Goal: Check status: Check status

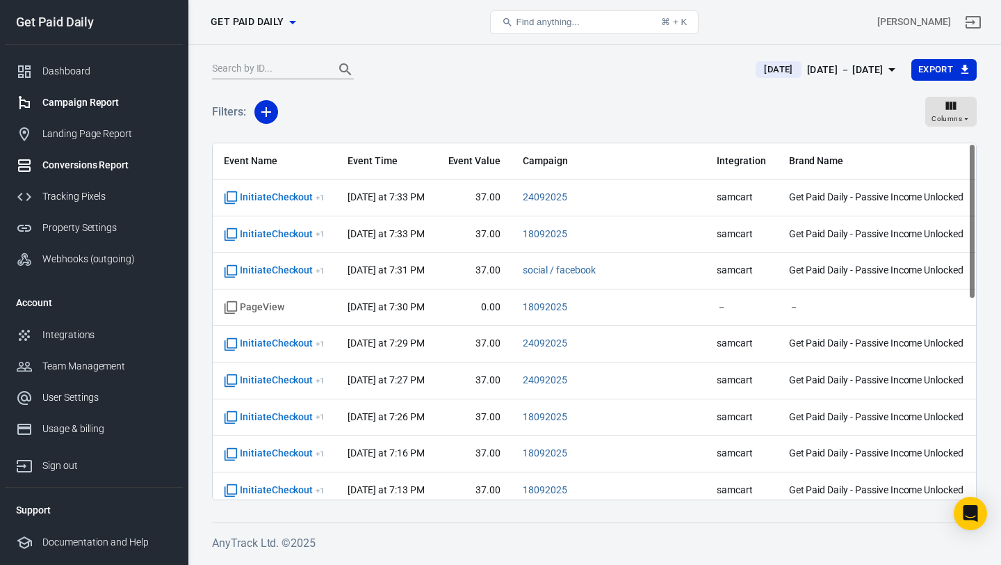
click at [122, 107] on div "Campaign Report" at bounding box center [106, 102] width 129 height 15
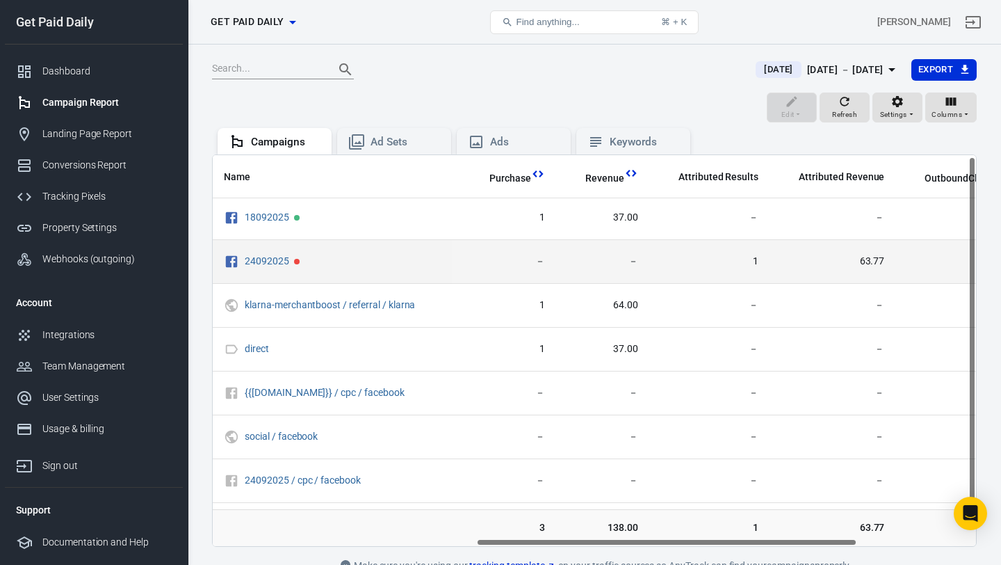
scroll to position [2, 526]
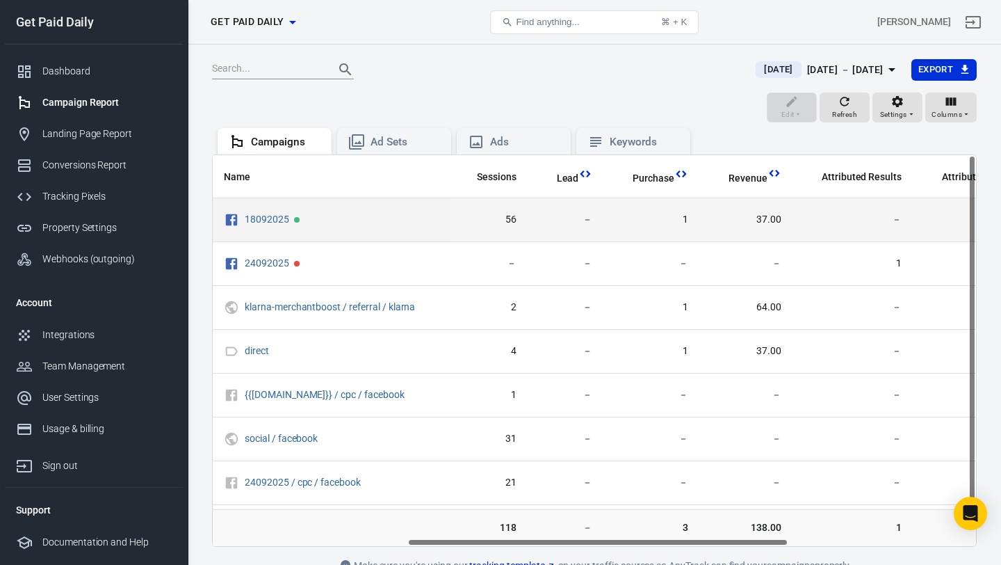
scroll to position [0, 391]
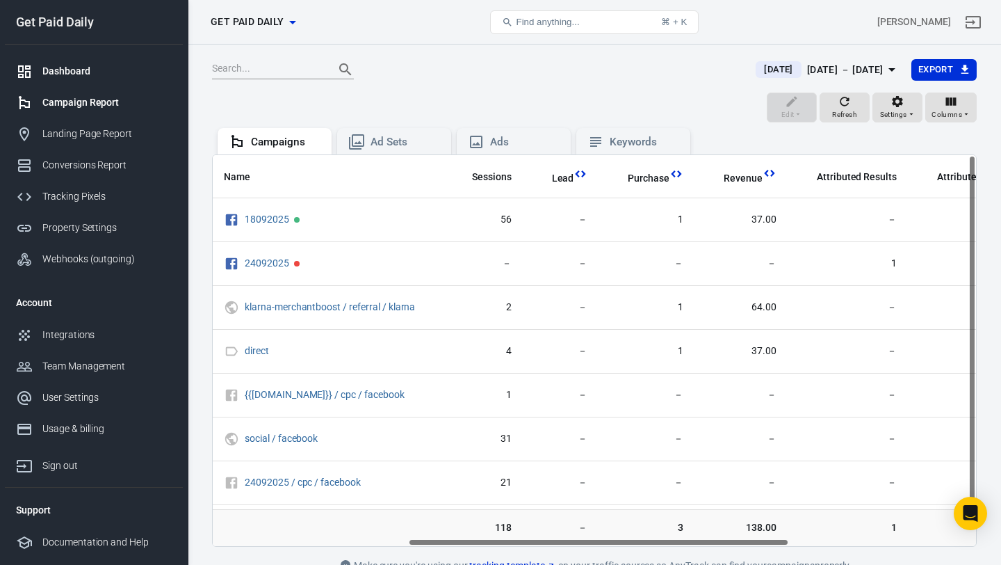
click at [97, 71] on div "Dashboard" at bounding box center [106, 71] width 129 height 15
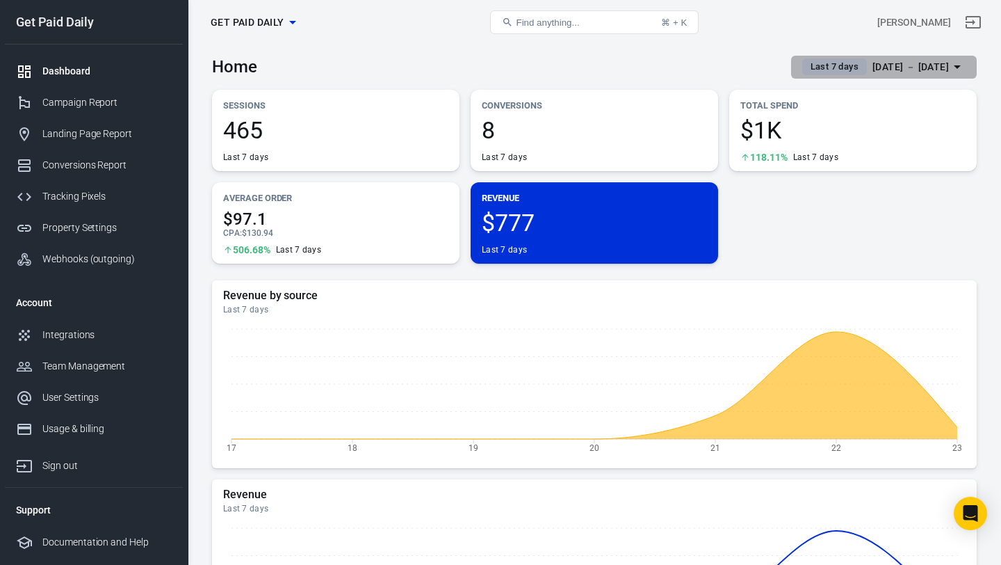
click at [873, 65] on div "Sep 17 － Sep 23, 2025" at bounding box center [911, 66] width 76 height 17
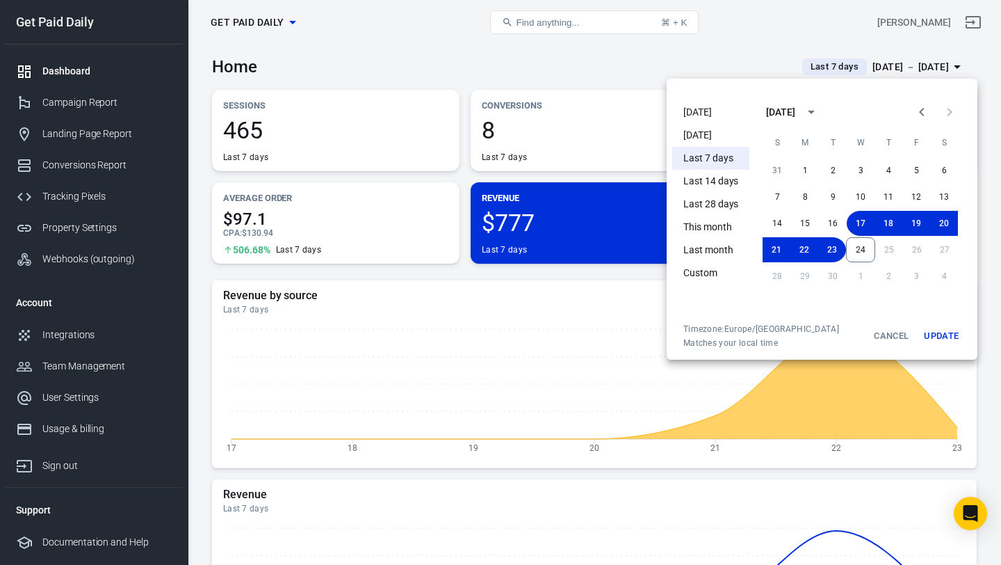
click at [703, 110] on li "[DATE]" at bounding box center [710, 112] width 77 height 23
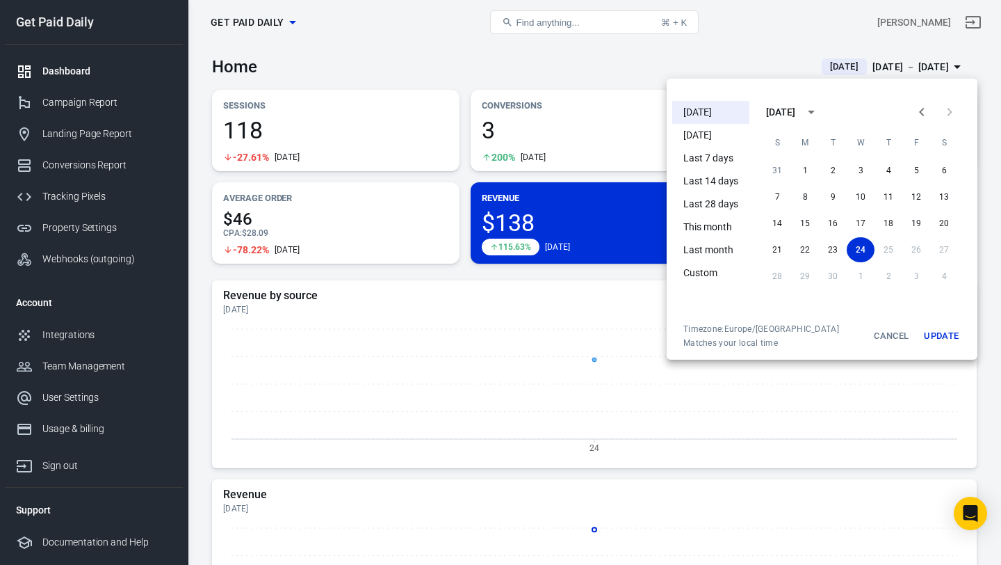
click at [702, 53] on div at bounding box center [500, 282] width 1001 height 565
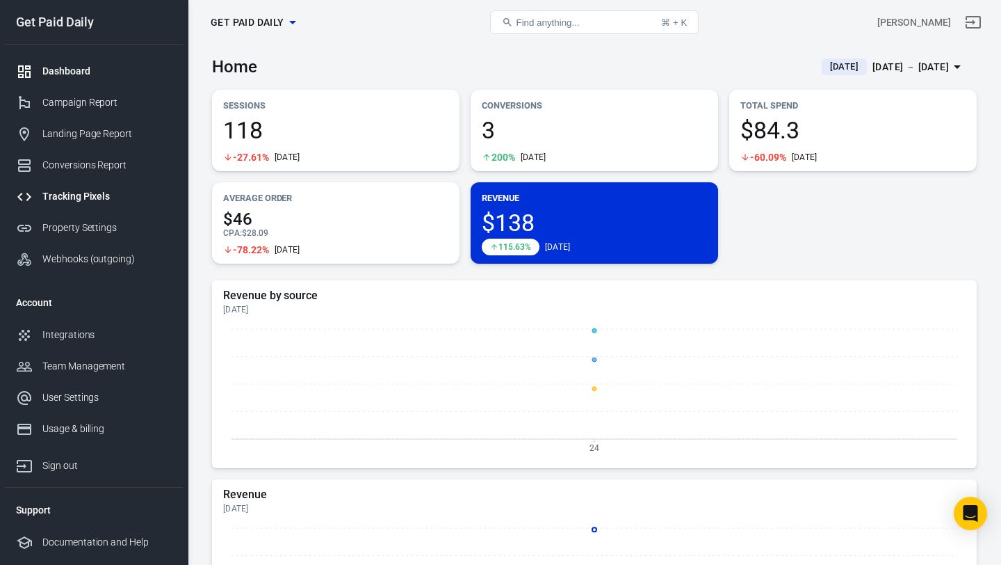
click at [88, 195] on div "Tracking Pixels" at bounding box center [106, 196] width 129 height 15
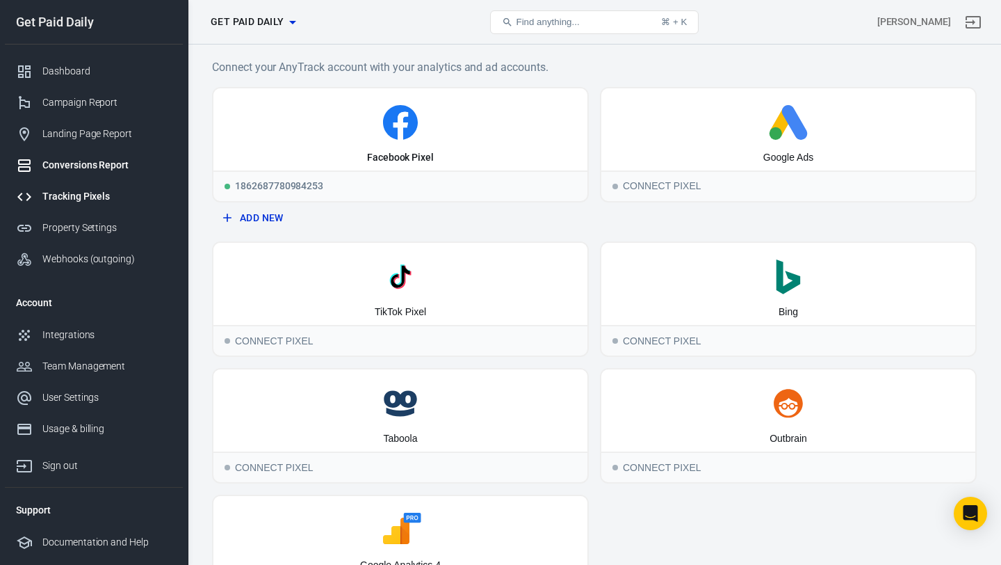
click at [96, 163] on div "Conversions Report" at bounding box center [106, 165] width 129 height 15
